Goal: Book appointment/travel/reservation

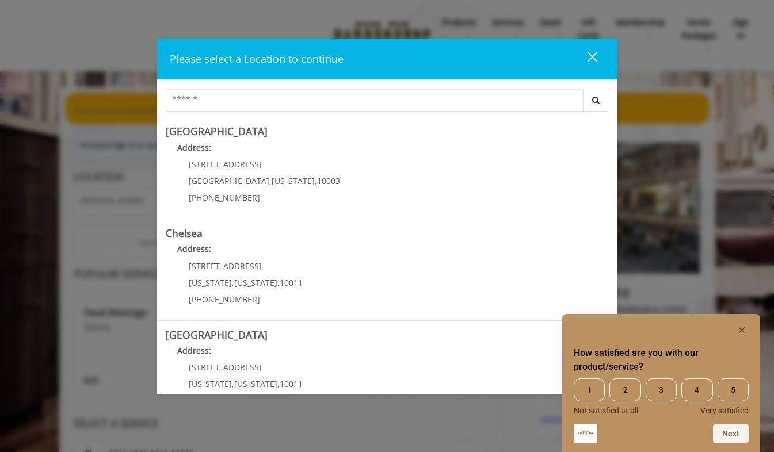
click at [355, 265] on link "Chelsea Address: 169/170 W 23rd St New York , New York , 10011 (917) 639-3902" at bounding box center [387, 270] width 443 height 84
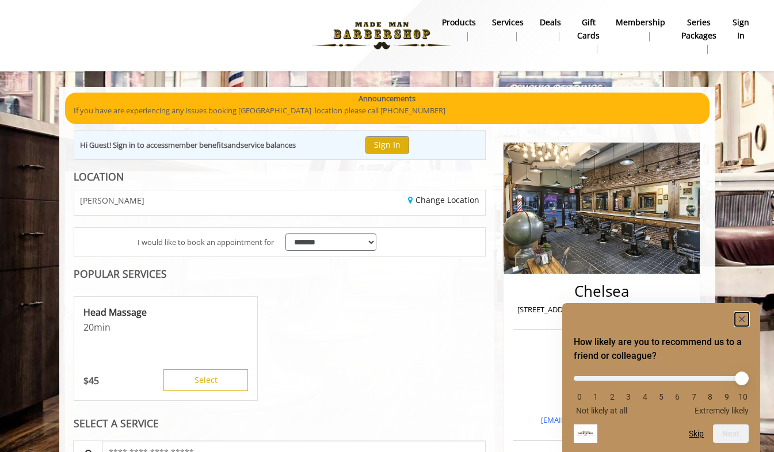
click at [743, 317] on icon "Hide survey" at bounding box center [742, 319] width 6 height 6
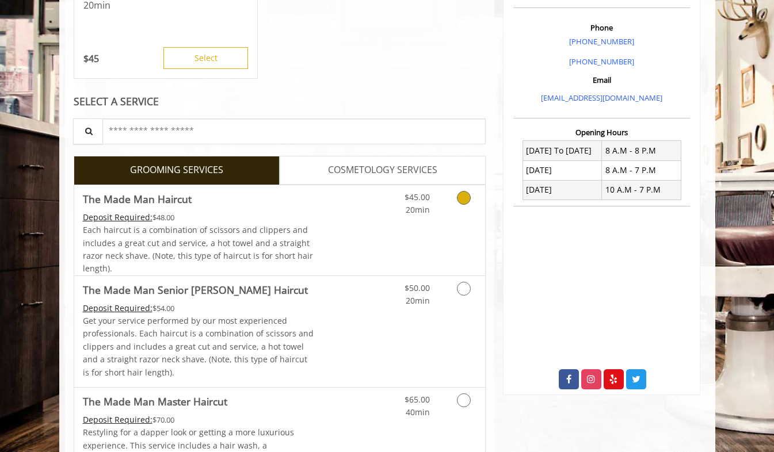
scroll to position [327, 0]
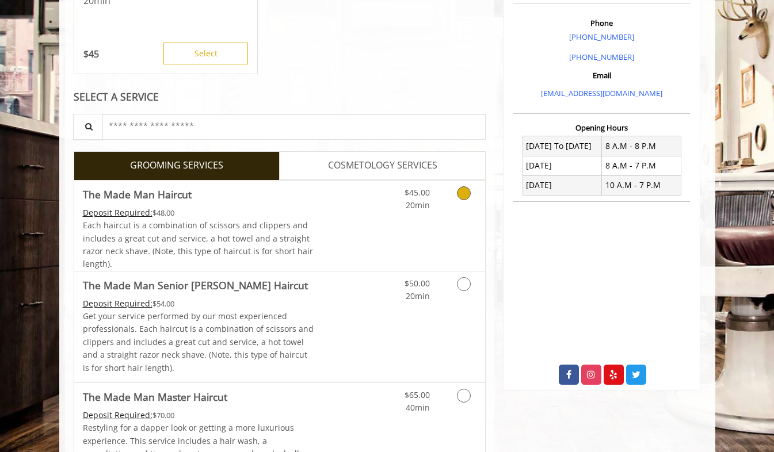
click at [466, 196] on icon "Grooming services" at bounding box center [464, 193] width 14 height 14
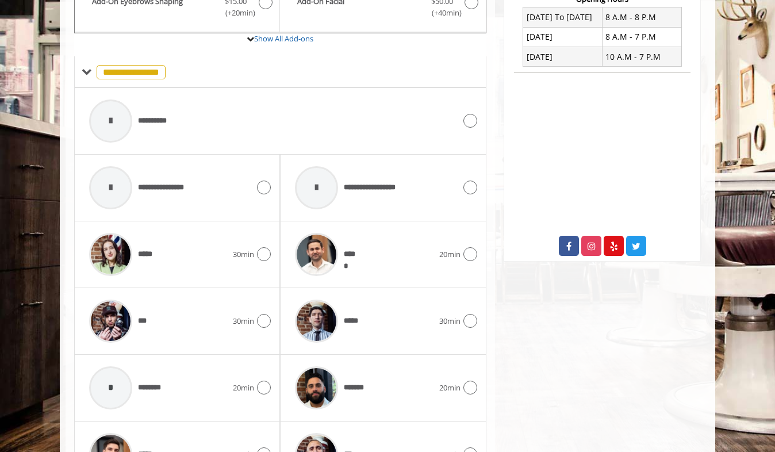
scroll to position [0, 0]
